Goal: Find specific page/section: Find specific page/section

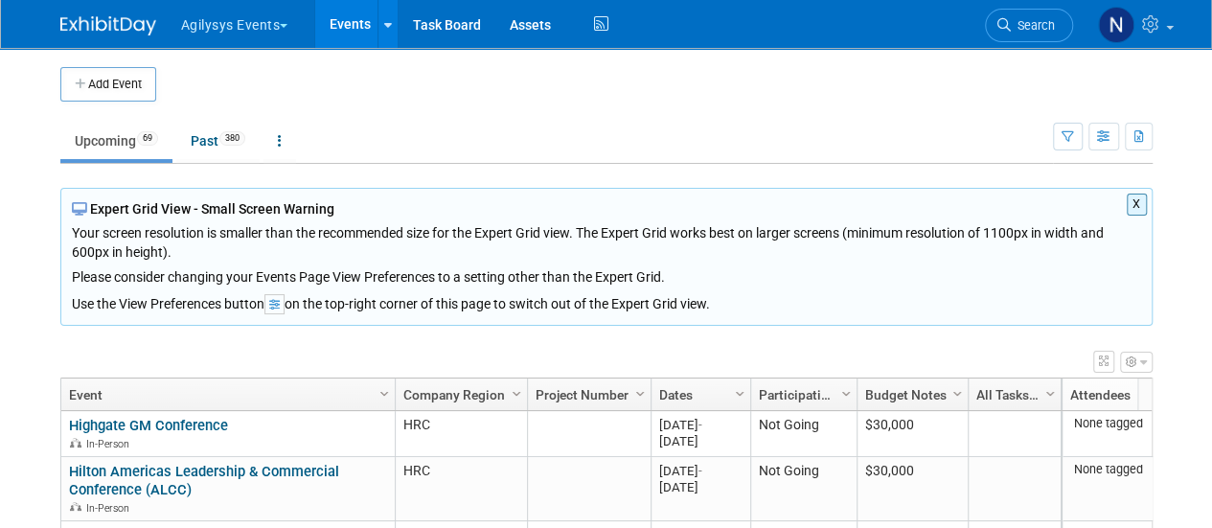
click at [1135, 202] on button "X" at bounding box center [1137, 205] width 20 height 22
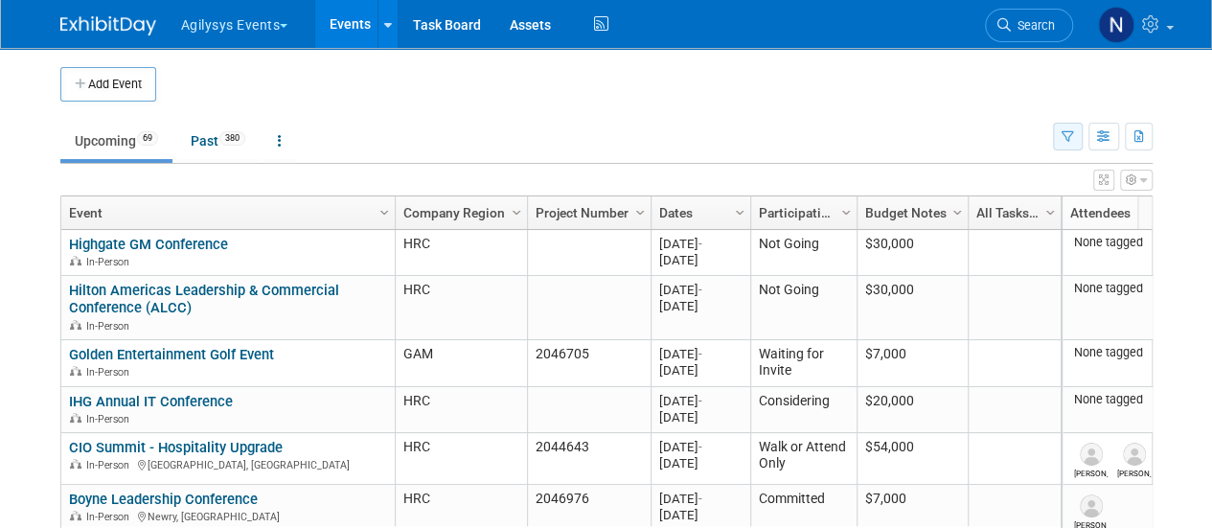
click at [1069, 137] on icon "button" at bounding box center [1068, 137] width 12 height 12
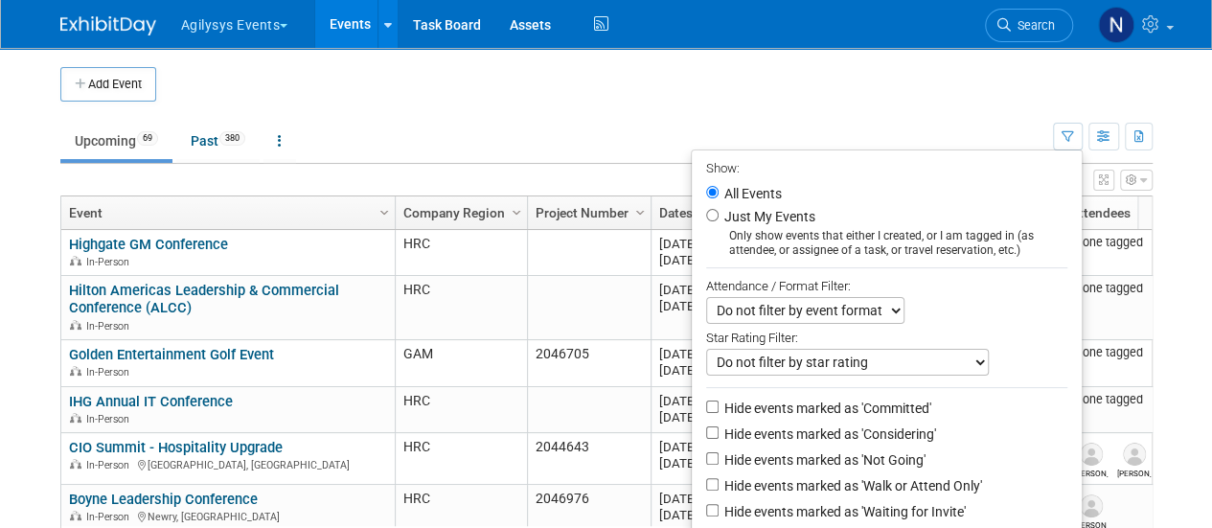
click at [890, 446] on li "Hide events marked as 'Considering'" at bounding box center [887, 436] width 390 height 26
click at [889, 464] on label "Hide events marked as 'Not Going'" at bounding box center [823, 459] width 205 height 19
click at [719, 464] on input "Hide events marked as 'Not Going'" at bounding box center [712, 458] width 12 height 12
checkbox input "true"
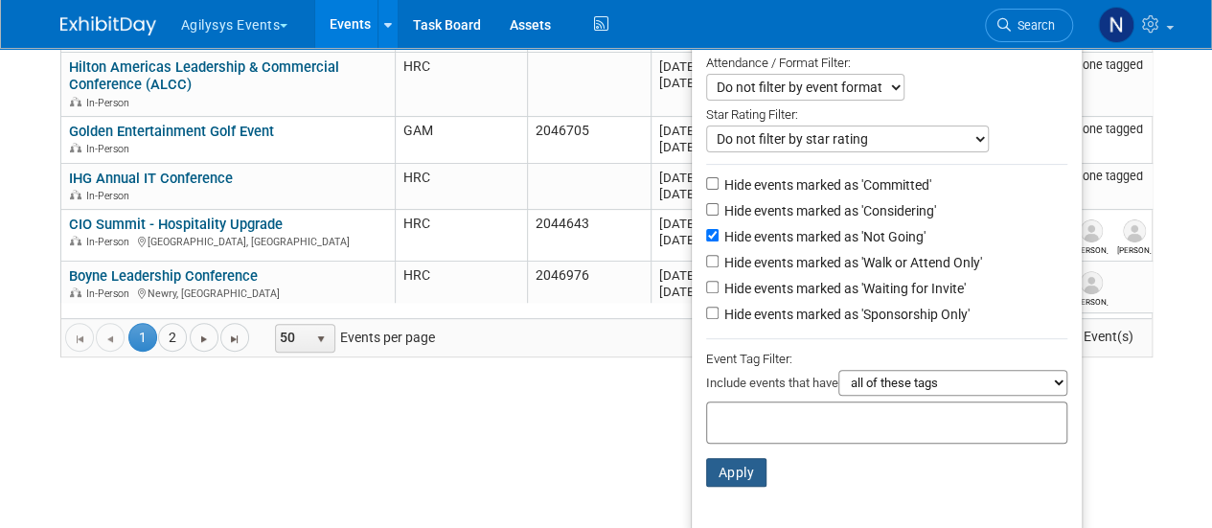
click at [736, 473] on button "Apply" at bounding box center [736, 472] width 61 height 29
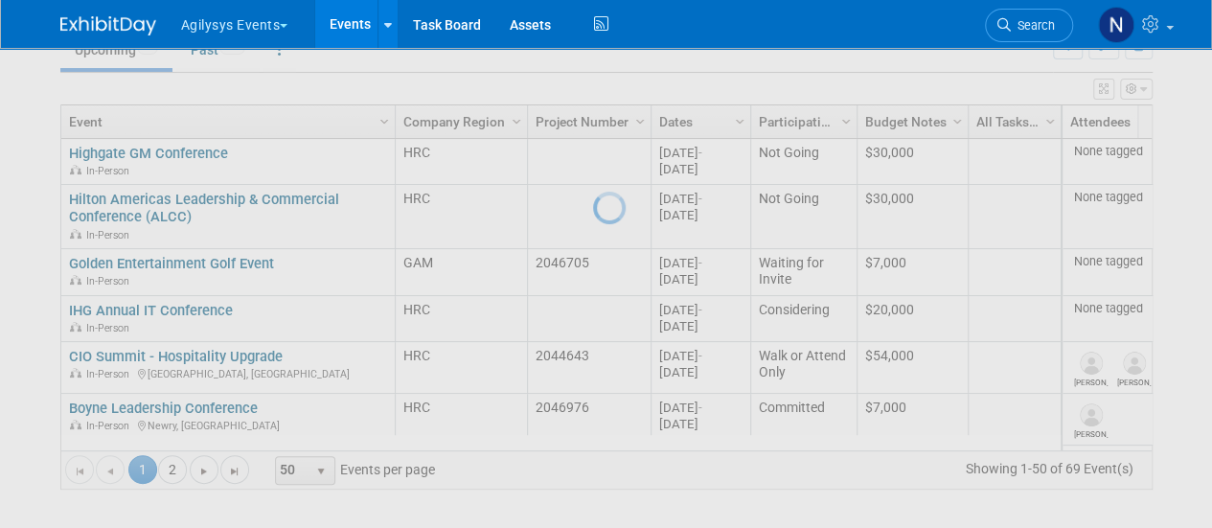
scroll to position [88, 0]
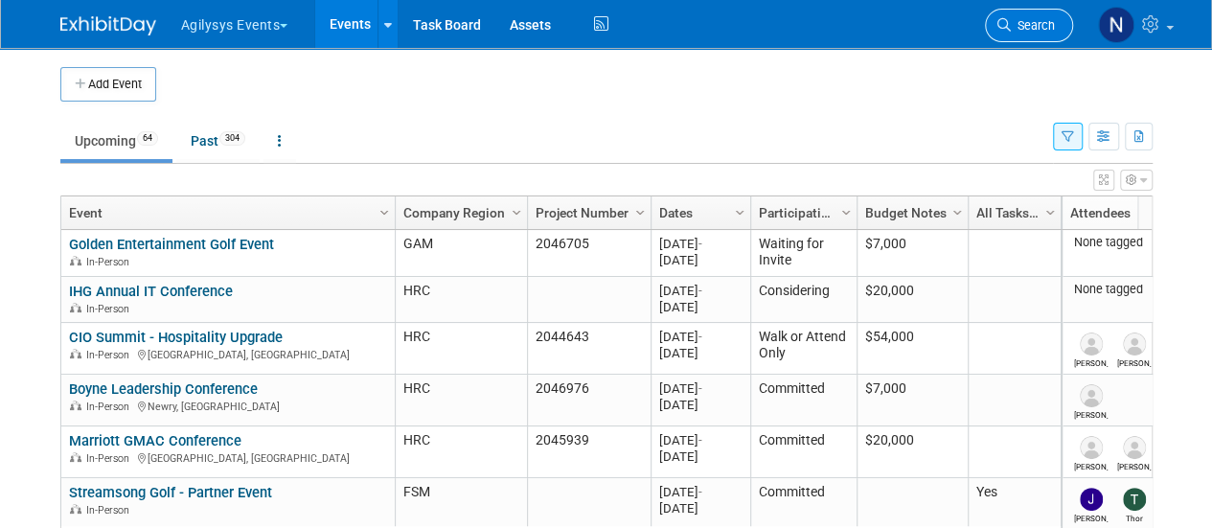
click at [1036, 27] on span "Search" at bounding box center [1033, 25] width 44 height 14
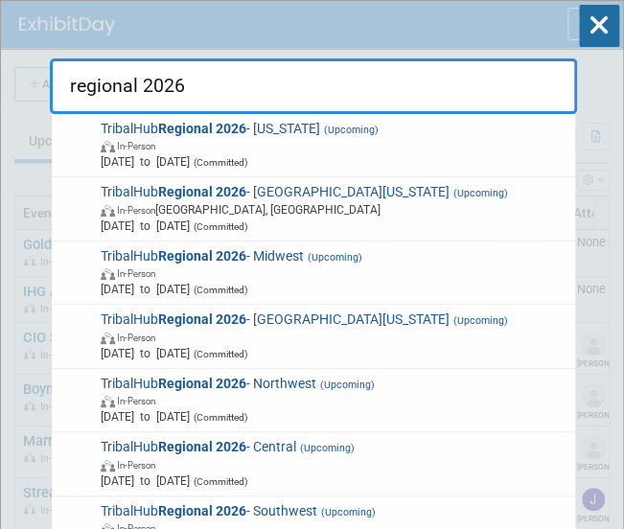
type input "regional 2026"
